Goal: Navigation & Orientation: Find specific page/section

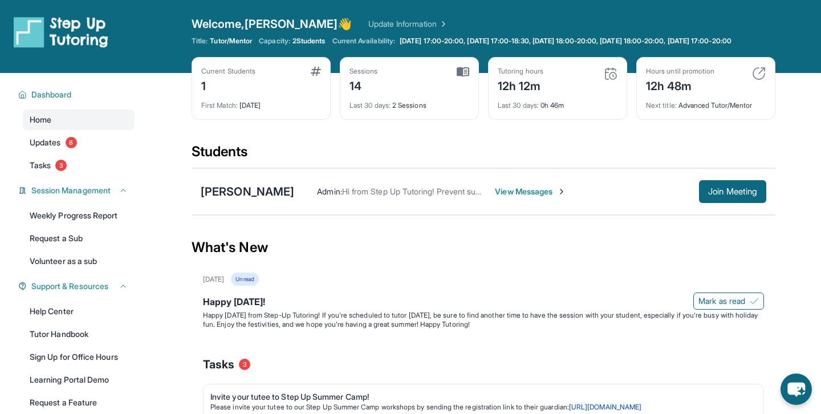
click at [526, 91] on div "12h 12m" at bounding box center [521, 85] width 46 height 18
click at [603, 76] on div "Tutoring hours 12h 12m" at bounding box center [558, 80] width 120 height 27
click at [615, 80] on img at bounding box center [611, 74] width 14 height 14
click at [548, 108] on div "Last 30 days : 0h 46m" at bounding box center [558, 102] width 120 height 16
